Goal: Find specific page/section: Find specific page/section

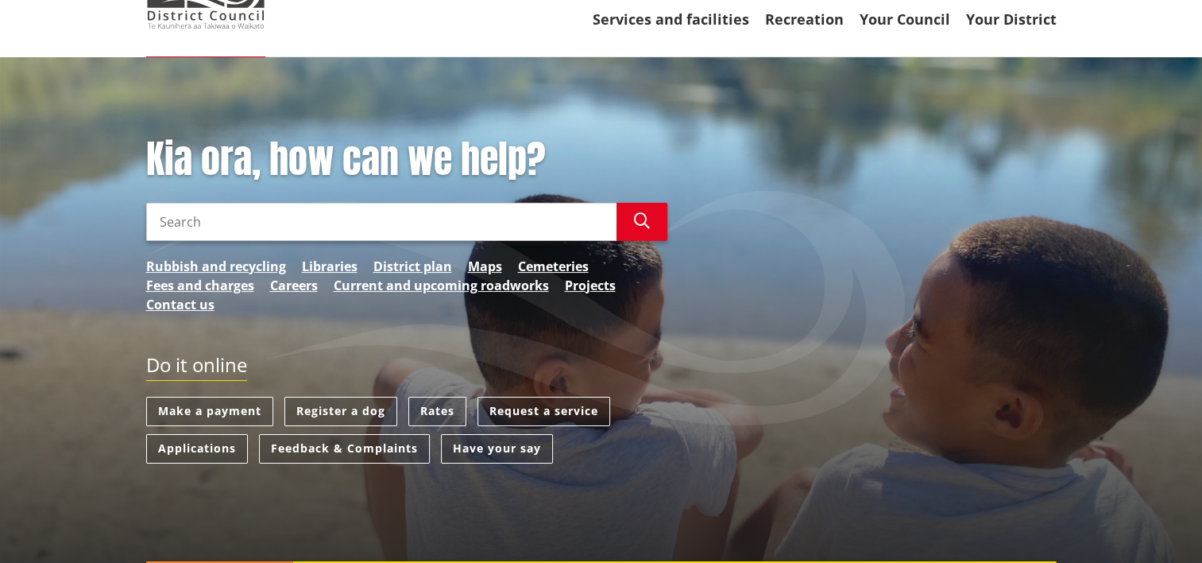
scroll to position [159, 0]
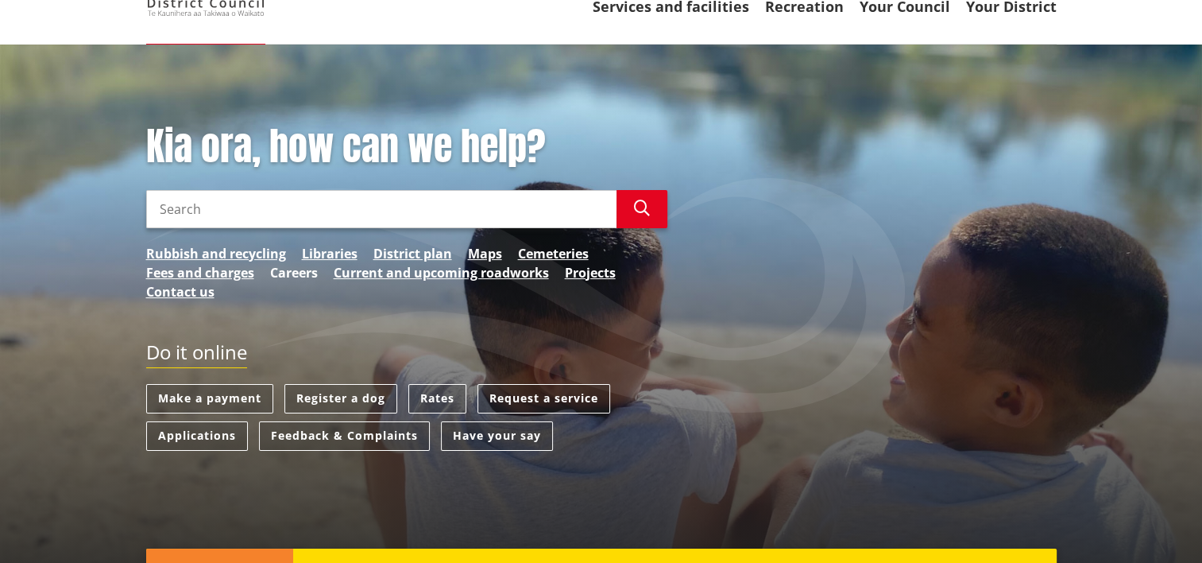
click at [299, 273] on link "Careers" at bounding box center [294, 272] width 48 height 19
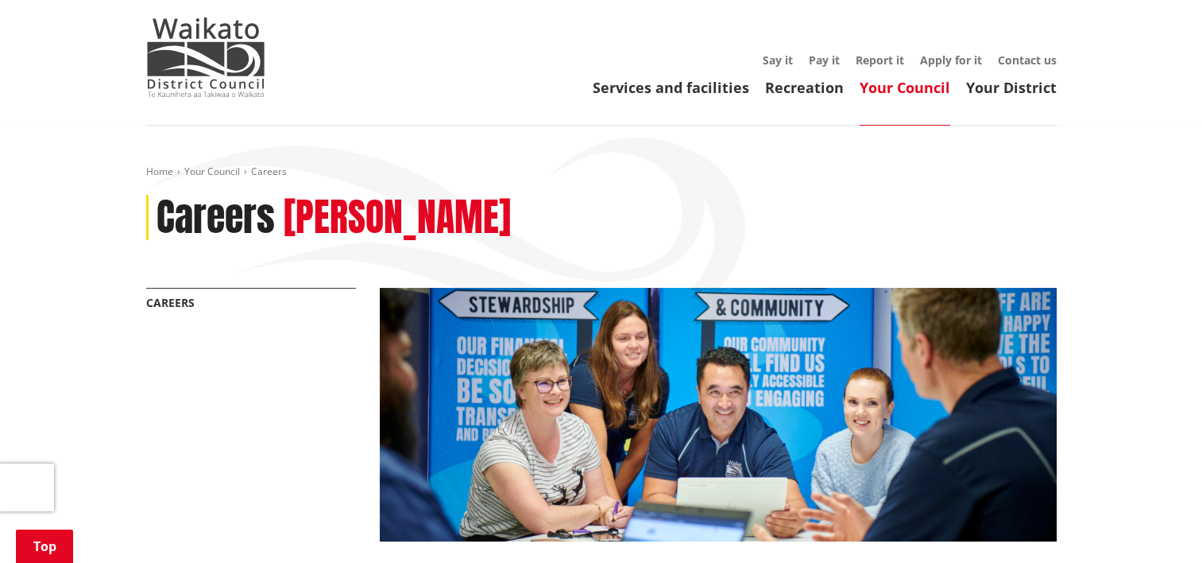
scroll to position [318, 0]
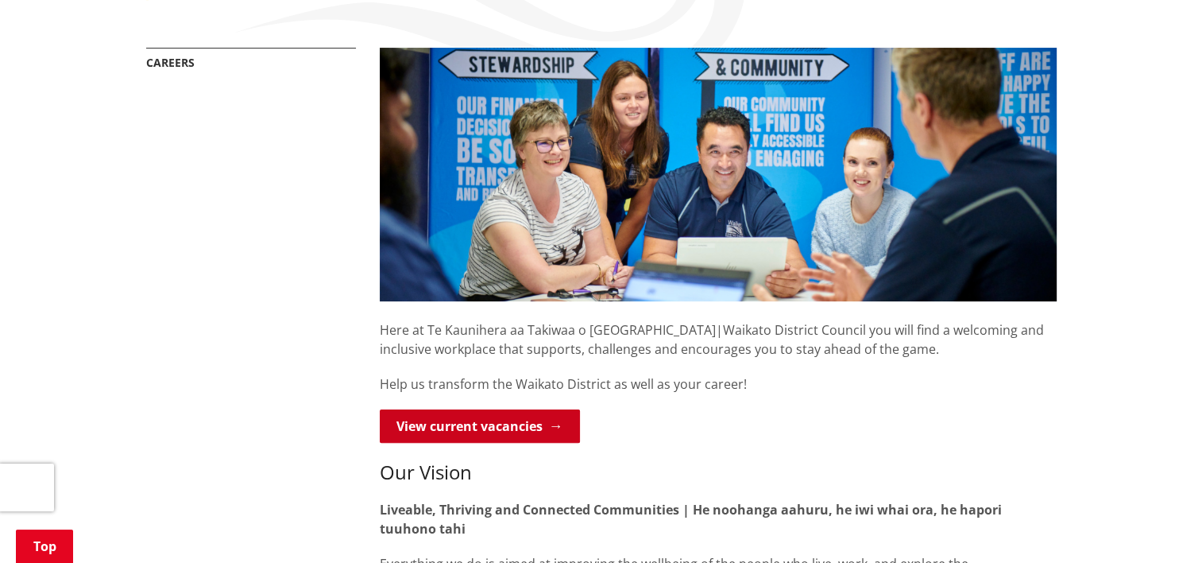
click at [454, 434] on link "View current vacancies" at bounding box center [480, 425] width 200 height 33
